Goal: Information Seeking & Learning: Find specific fact

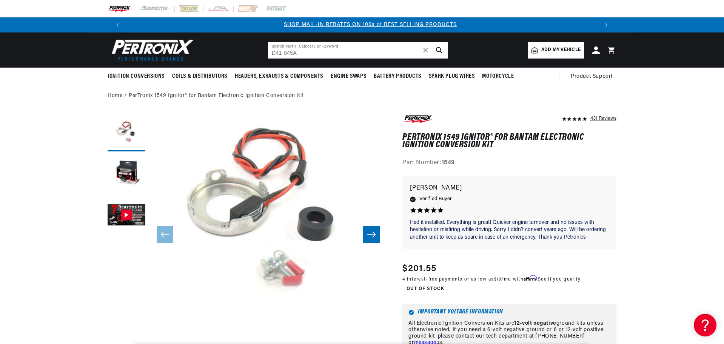
scroll to position [0, 472]
drag, startPoint x: 325, startPoint y: 51, endPoint x: 261, endPoint y: 50, distance: 63.8
click at [261, 50] on header "BETTER SEARCH RESULTS Add your vehicle's year, make, and model to find parts be…" at bounding box center [362, 49] width 547 height 35
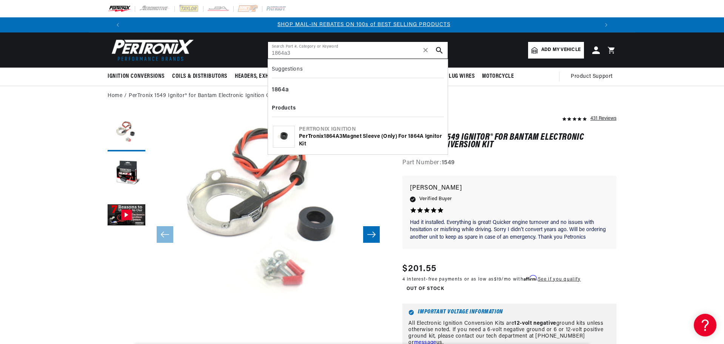
type input "1864a3"
click at [339, 140] on div "PerTronix 1864A3 Magnet Sleeve (only) for 1864A Ignitor Kit" at bounding box center [371, 140] width 144 height 15
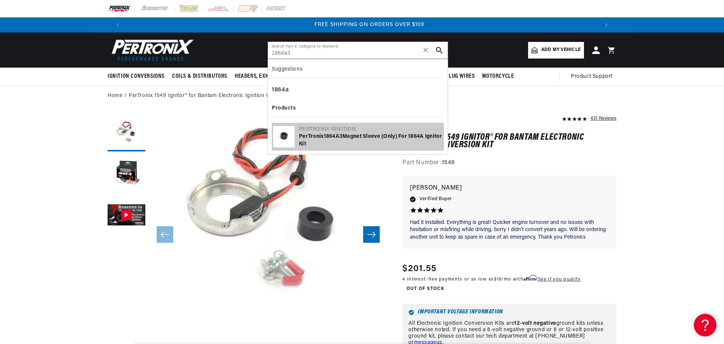
scroll to position [0, 943]
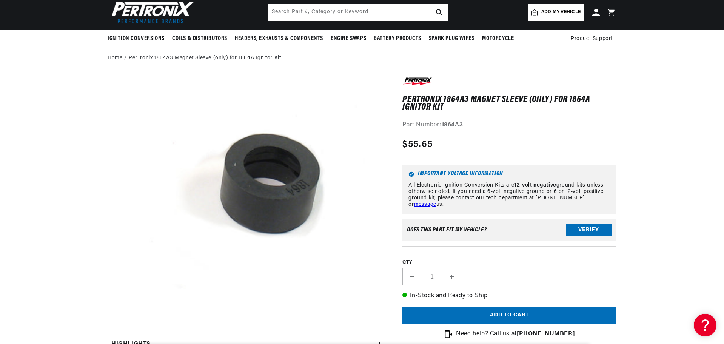
click at [125, 338] on button "Open media 1 in modal" at bounding box center [125, 338] width 0 height 0
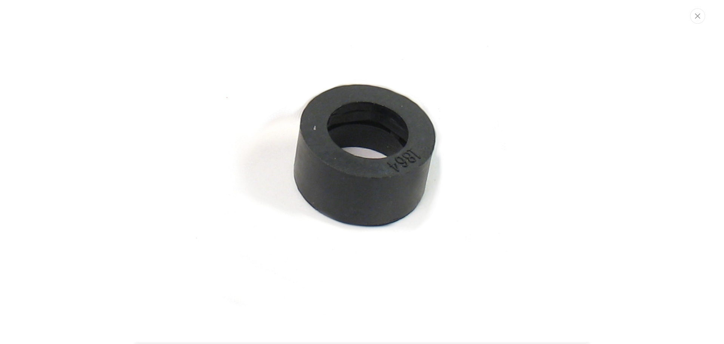
scroll to position [0, 943]
click at [321, 90] on img "Media gallery" at bounding box center [363, 172] width 408 height 408
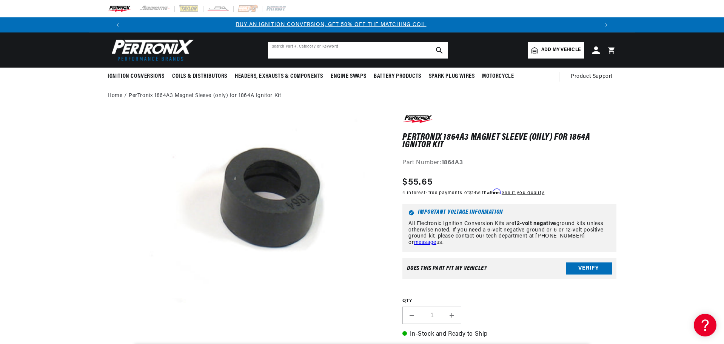
scroll to position [0, 8]
click at [313, 51] on input "text" at bounding box center [358, 50] width 180 height 17
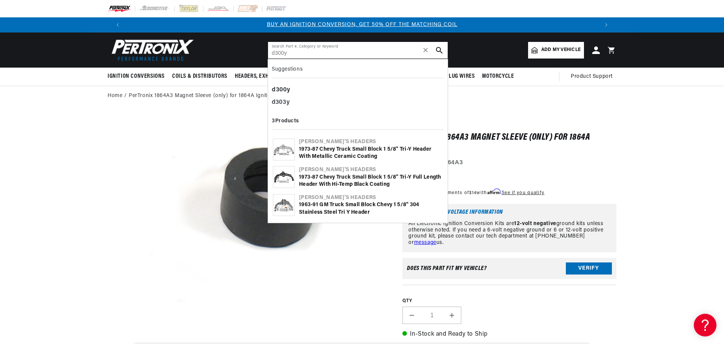
type input "d300y"
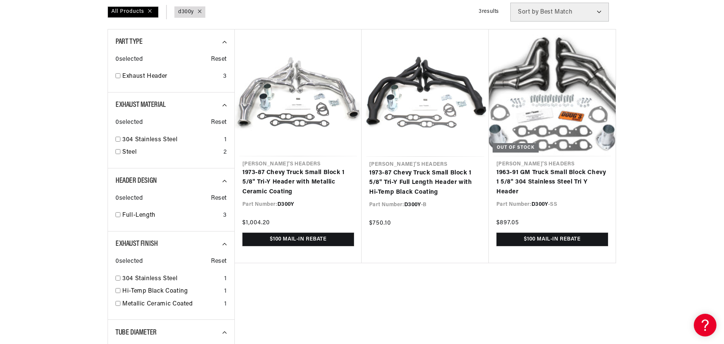
scroll to position [0, 472]
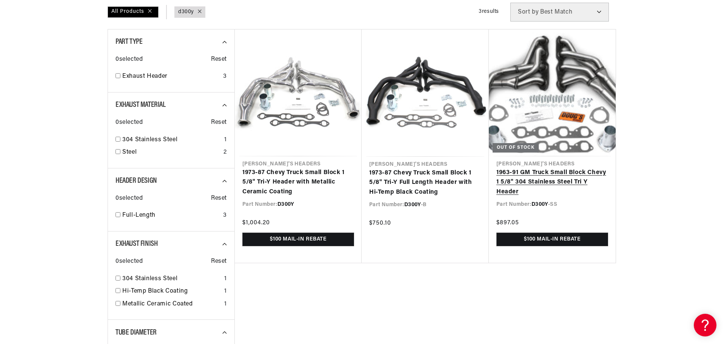
click at [549, 168] on link "1963-91 GM Truck Small Block Chevy 1 5/8" 304 Stainless Steel Tri Y Header" at bounding box center [553, 182] width 112 height 29
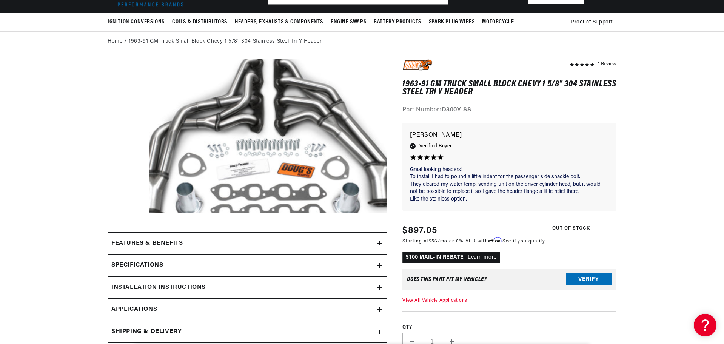
scroll to position [76, 0]
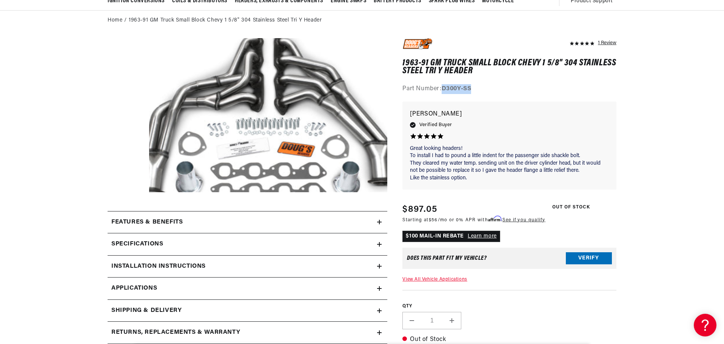
drag, startPoint x: 443, startPoint y: 89, endPoint x: 472, endPoint y: 91, distance: 29.5
click at [472, 91] on div "Part Number: D300Y-SS" at bounding box center [510, 89] width 214 height 10
copy strong "D300Y-SS"
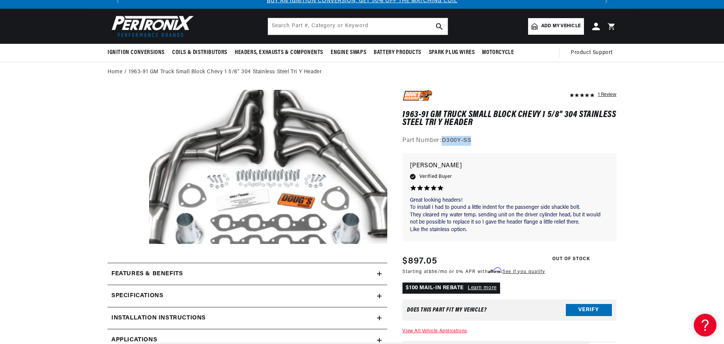
scroll to position [0, 0]
